Goal: Find specific page/section: Locate a particular part of the current website

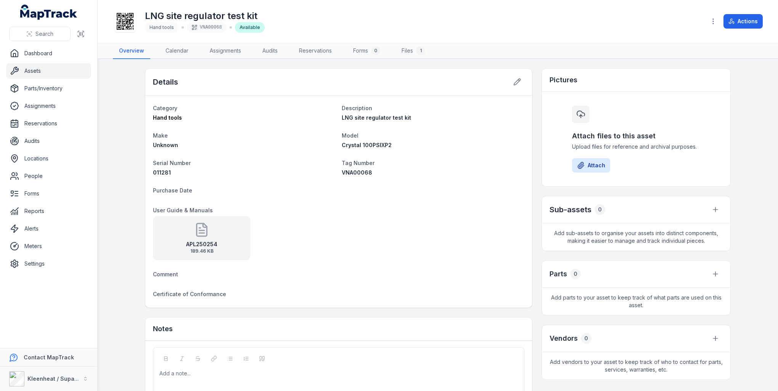
click at [207, 237] on div "APL250254 189.46 KB" at bounding box center [202, 238] width 98 height 44
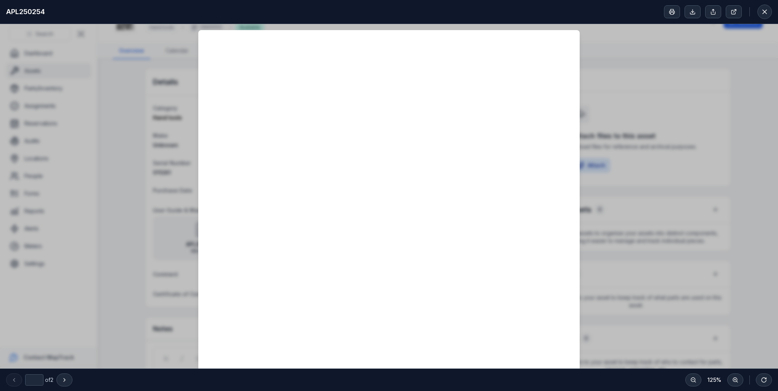
click at [207, 237] on div "Loading page…" at bounding box center [389, 307] width 778 height 566
click at [765, 9] on icon at bounding box center [764, 12] width 8 height 8
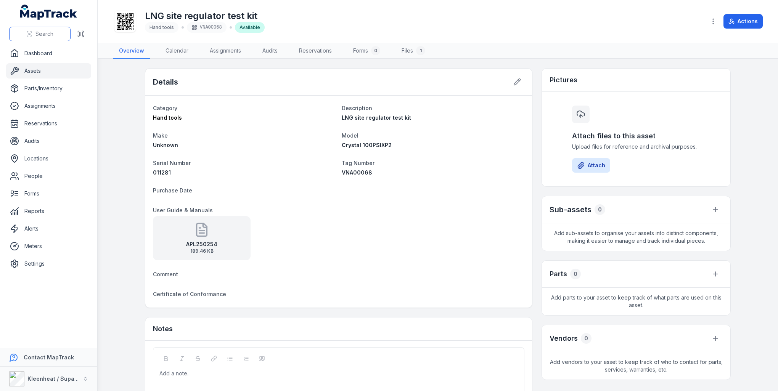
click at [49, 39] on button "Search" at bounding box center [39, 34] width 61 height 14
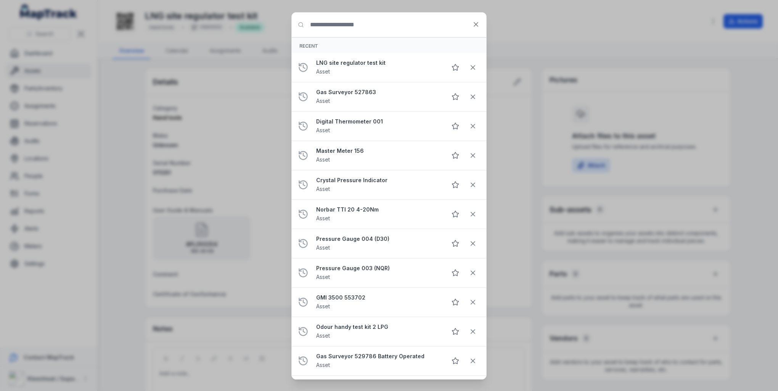
click at [328, 24] on input "Search for anything" at bounding box center [389, 25] width 194 height 24
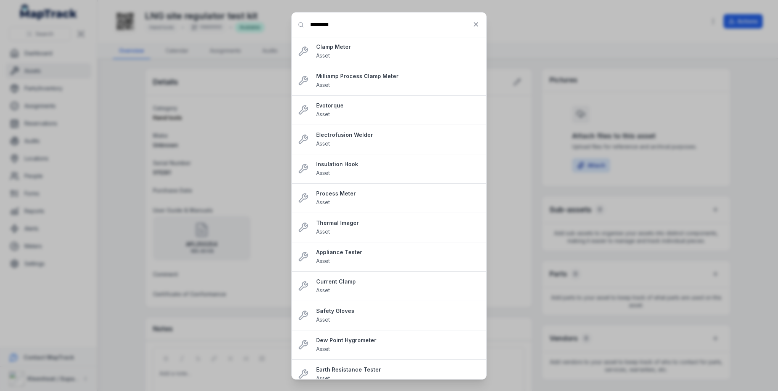
type input "********"
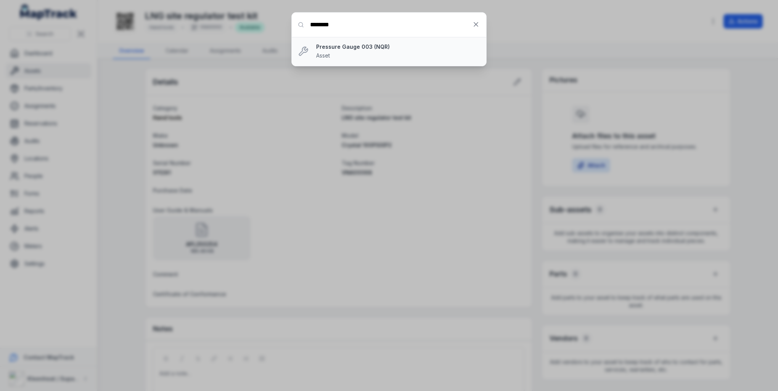
click at [364, 53] on div "Pressure Gauge 003 (NQR) Asset" at bounding box center [398, 51] width 164 height 17
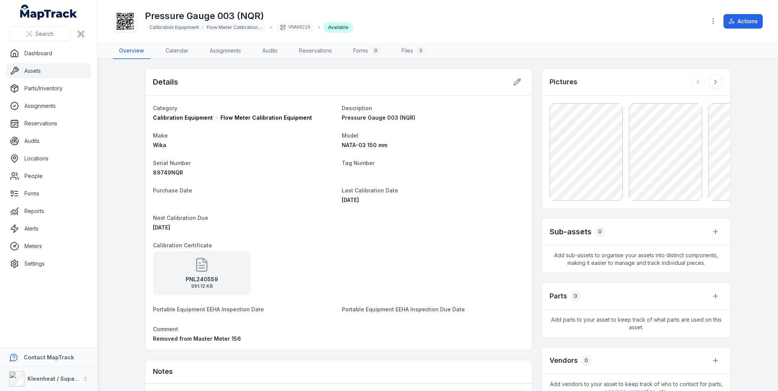
click at [196, 276] on strong "PNL240559" at bounding box center [202, 280] width 32 height 8
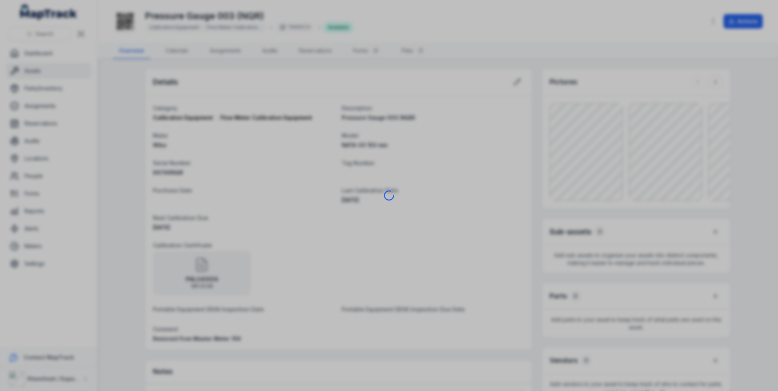
click at [196, 276] on div at bounding box center [389, 195] width 778 height 391
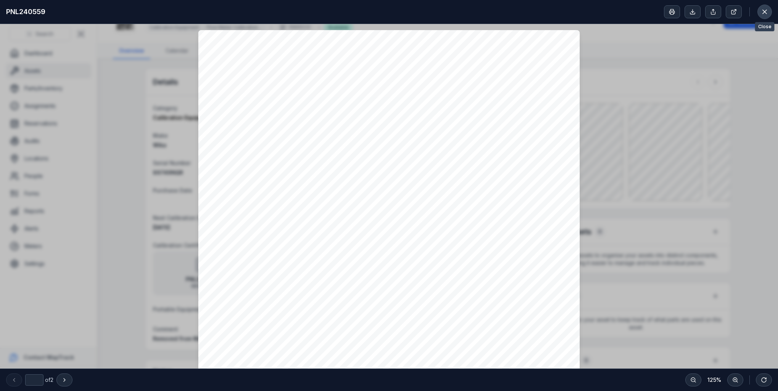
click at [762, 8] on icon at bounding box center [764, 12] width 8 height 8
